Goal: Task Accomplishment & Management: Manage account settings

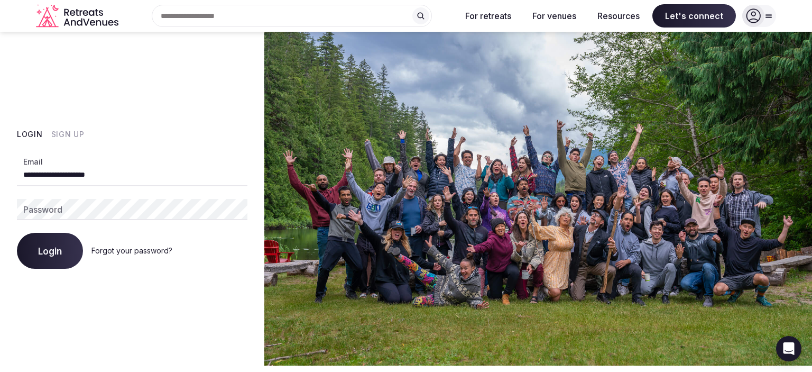
type input "**********"
click at [52, 247] on span "Login" at bounding box center [50, 250] width 24 height 11
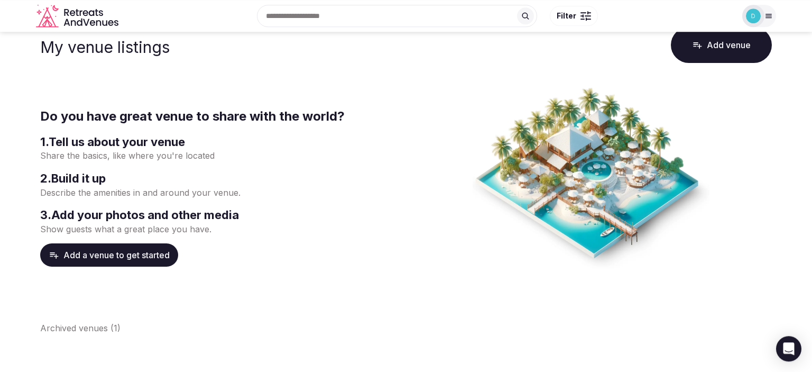
scroll to position [112, 0]
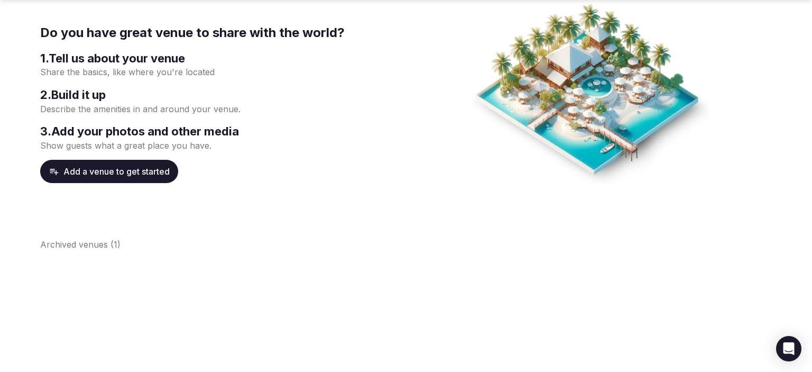
click at [95, 173] on button "Add a venue to get started" at bounding box center [109, 171] width 138 height 23
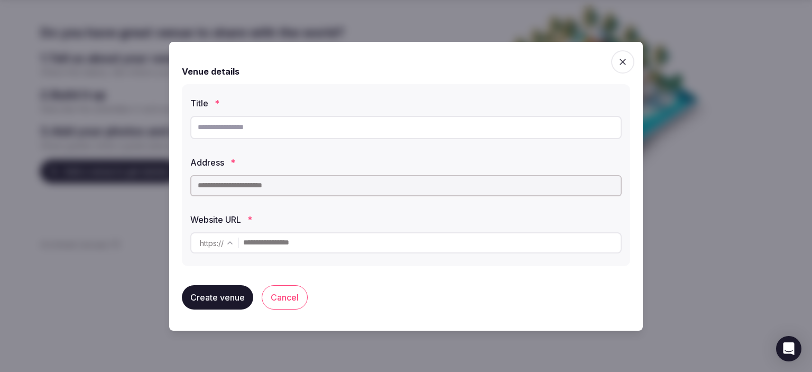
click at [234, 130] on input "text" at bounding box center [405, 127] width 431 height 23
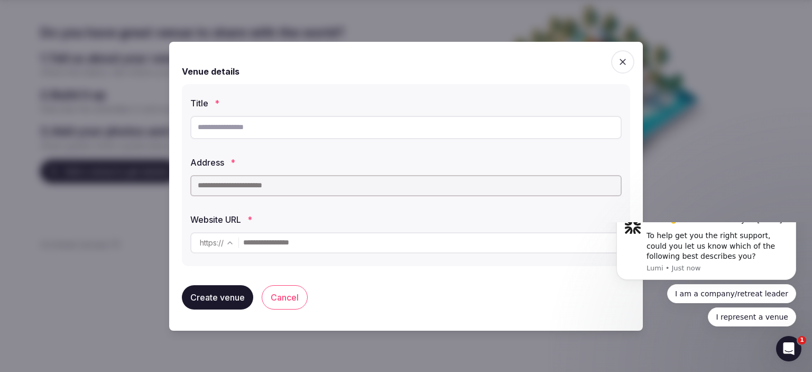
scroll to position [0, 0]
click at [622, 60] on icon "button" at bounding box center [623, 62] width 6 height 6
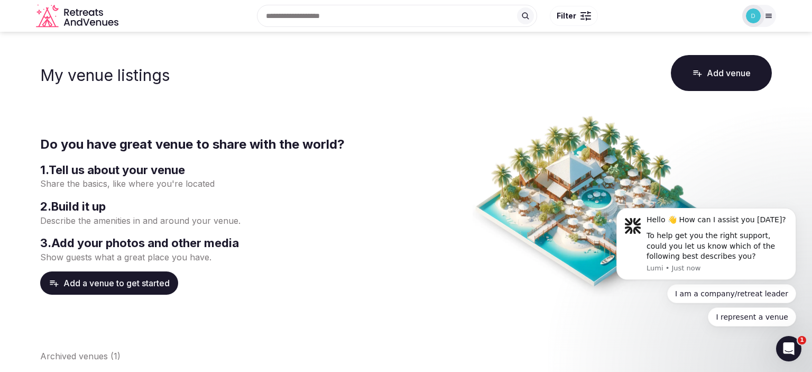
click at [756, 16] on img at bounding box center [753, 15] width 15 height 15
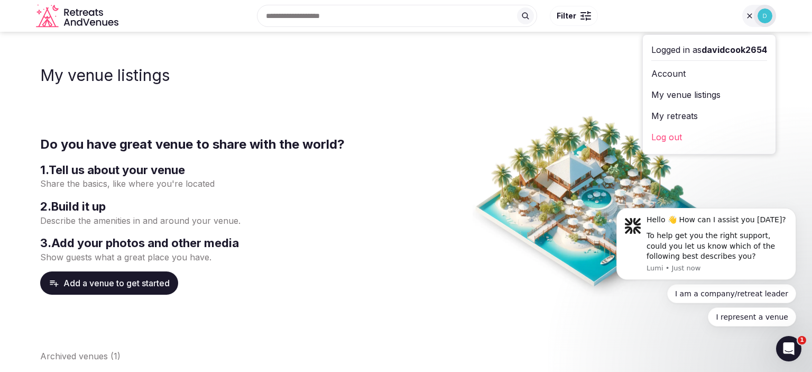
click at [679, 95] on link "My venue listings" at bounding box center [709, 94] width 116 height 17
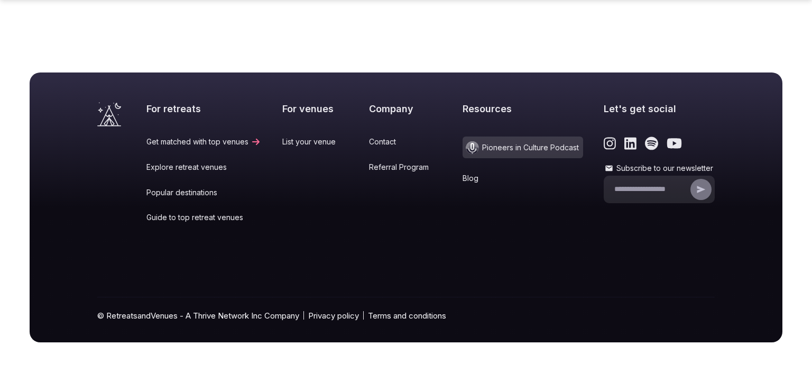
scroll to position [197, 0]
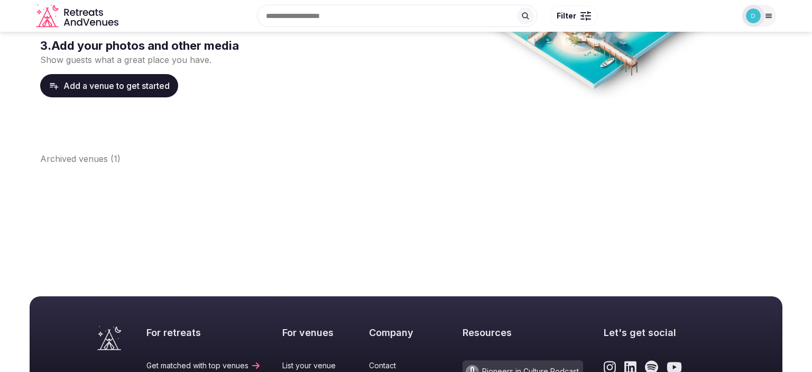
click at [89, 158] on button "Archived venues ( 1 )" at bounding box center [80, 158] width 80 height 13
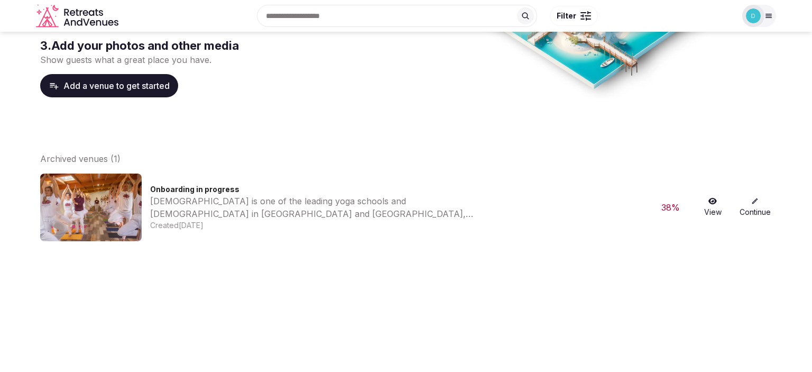
click at [715, 210] on link "View" at bounding box center [713, 207] width 34 height 20
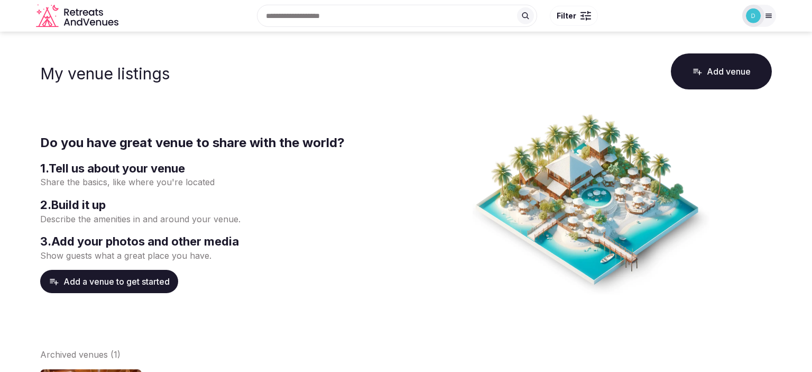
scroll to position [0, 0]
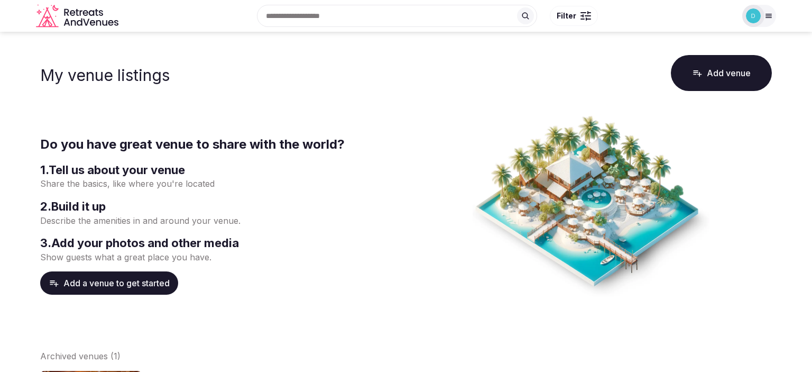
click at [90, 14] on icon "Retreats and Venues company logo" at bounding box center [78, 16] width 85 height 24
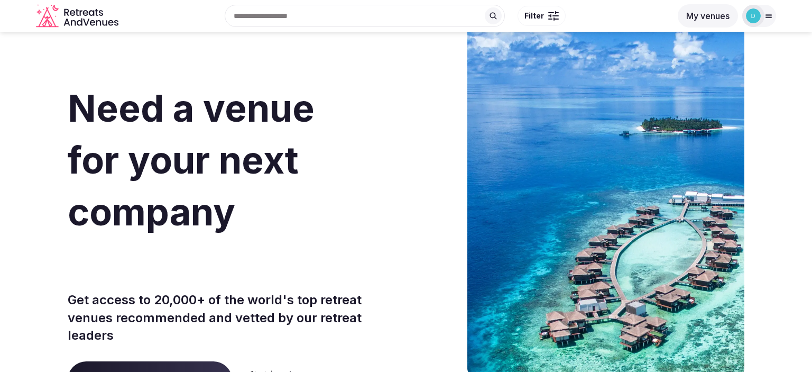
click at [756, 16] on img at bounding box center [753, 15] width 15 height 15
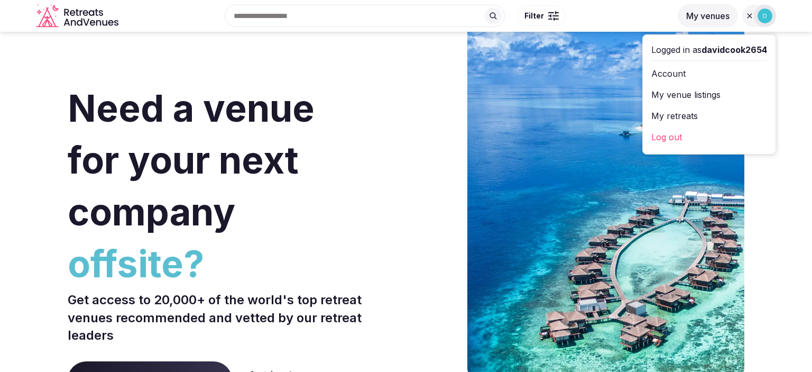
click at [663, 139] on link "Log out" at bounding box center [709, 136] width 116 height 17
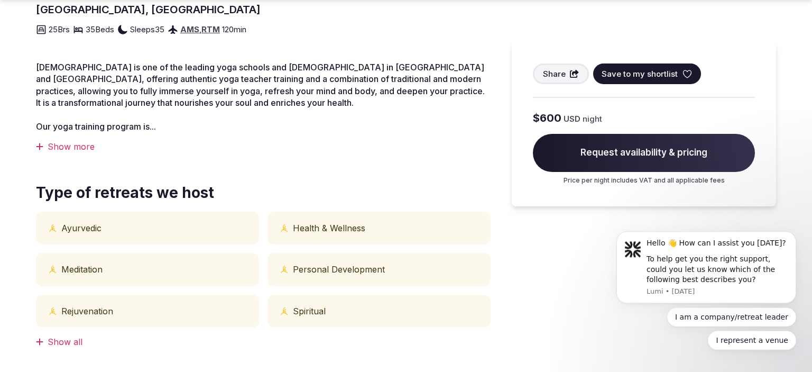
scroll to position [391, 0]
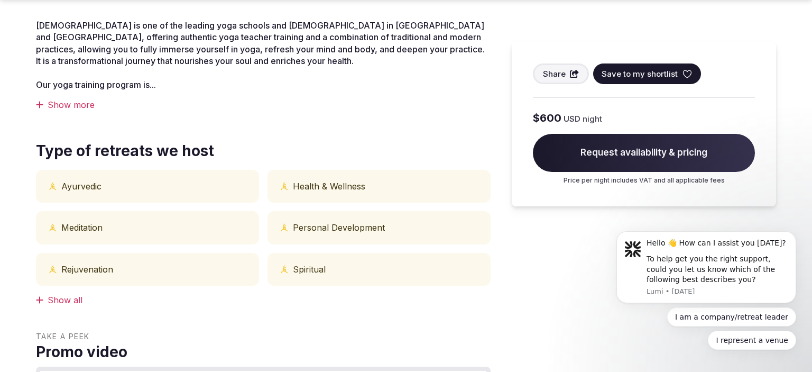
click at [61, 109] on div "Show more" at bounding box center [263, 105] width 455 height 12
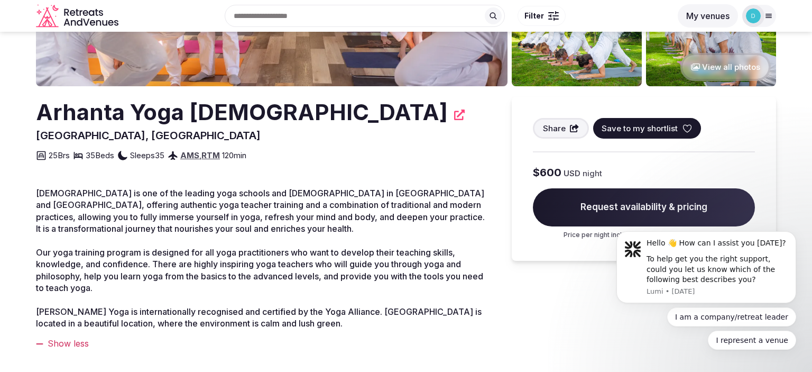
scroll to position [0, 0]
